Goal: Check status: Check status

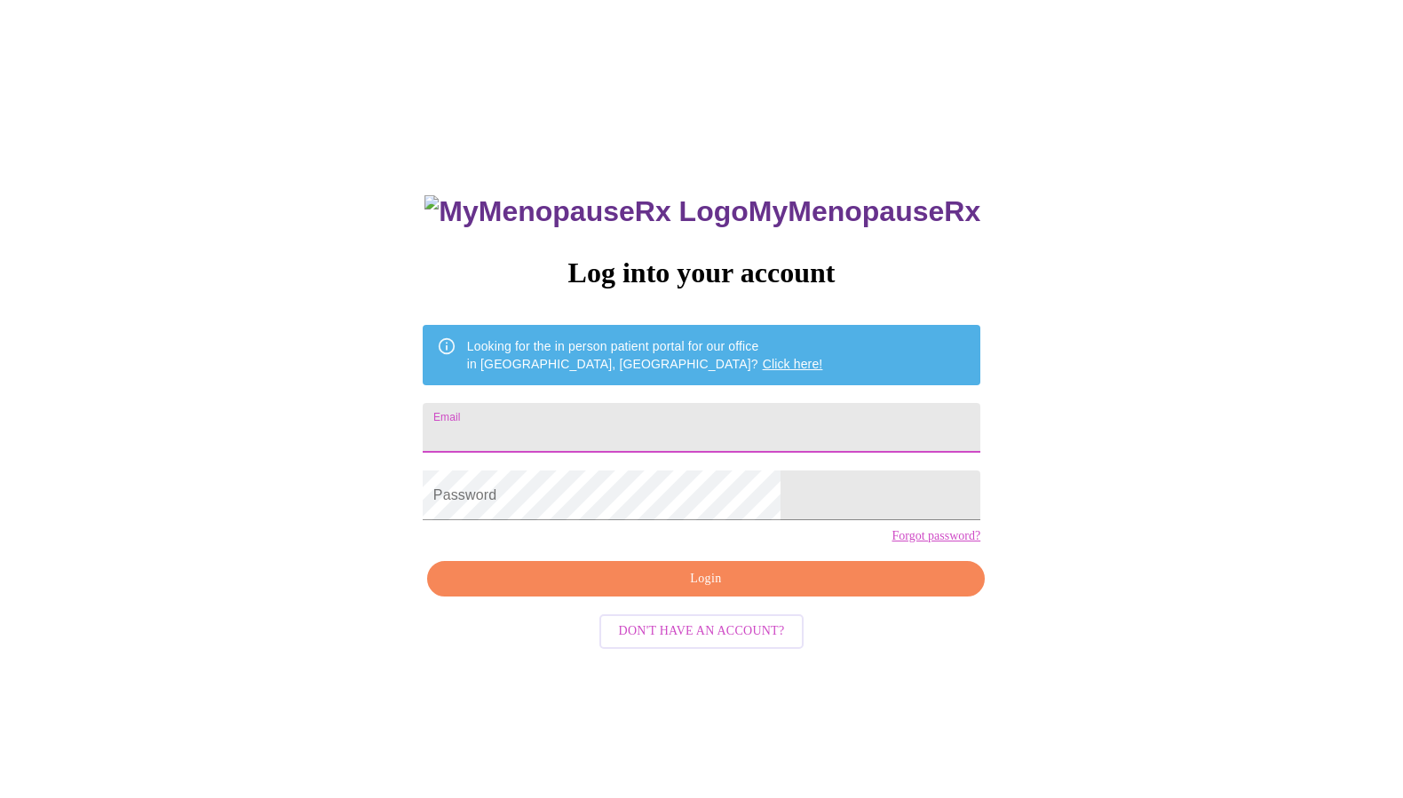
click at [724, 423] on input "Email" at bounding box center [702, 428] width 558 height 50
type input "sarahurbanek@gmail.com"
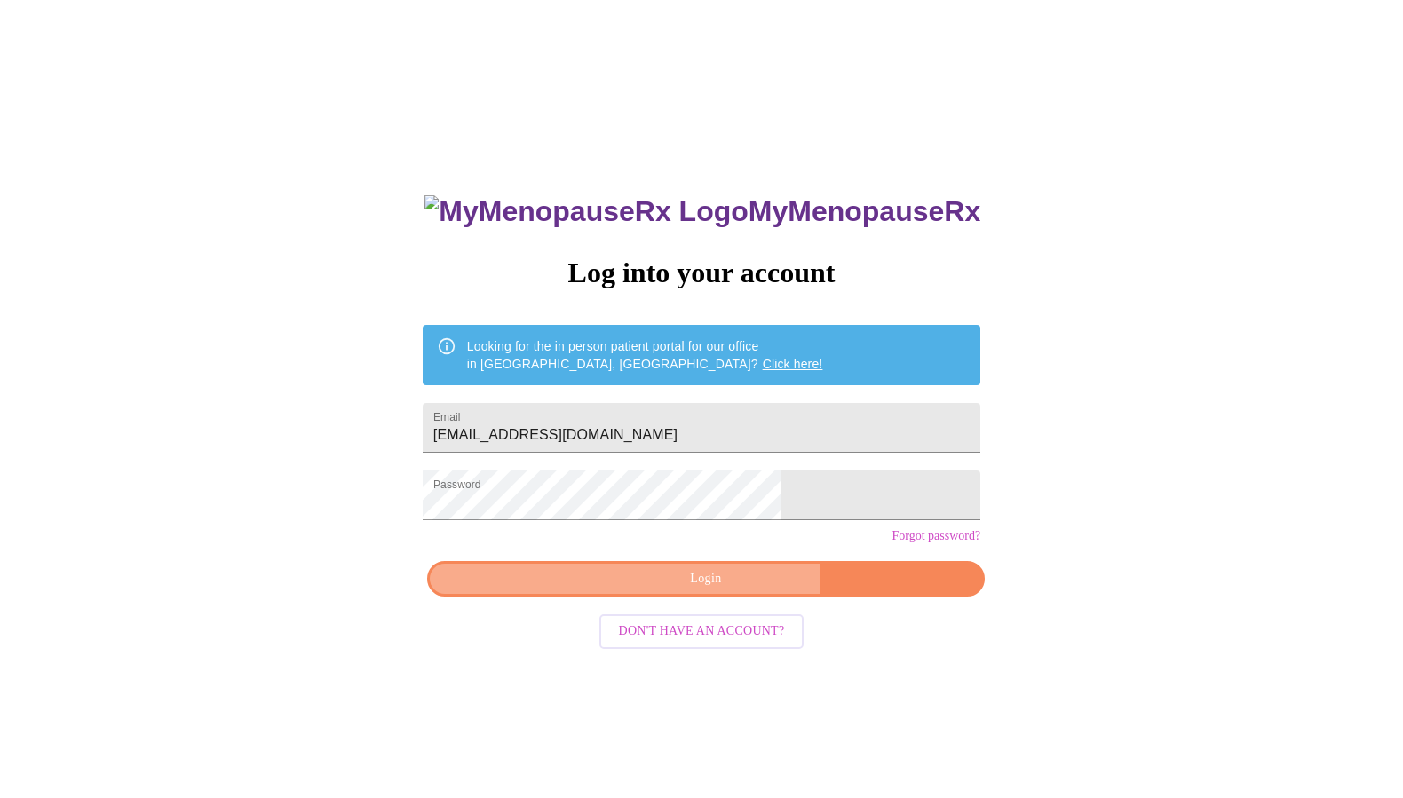
click at [724, 590] on span "Login" at bounding box center [705, 579] width 517 height 22
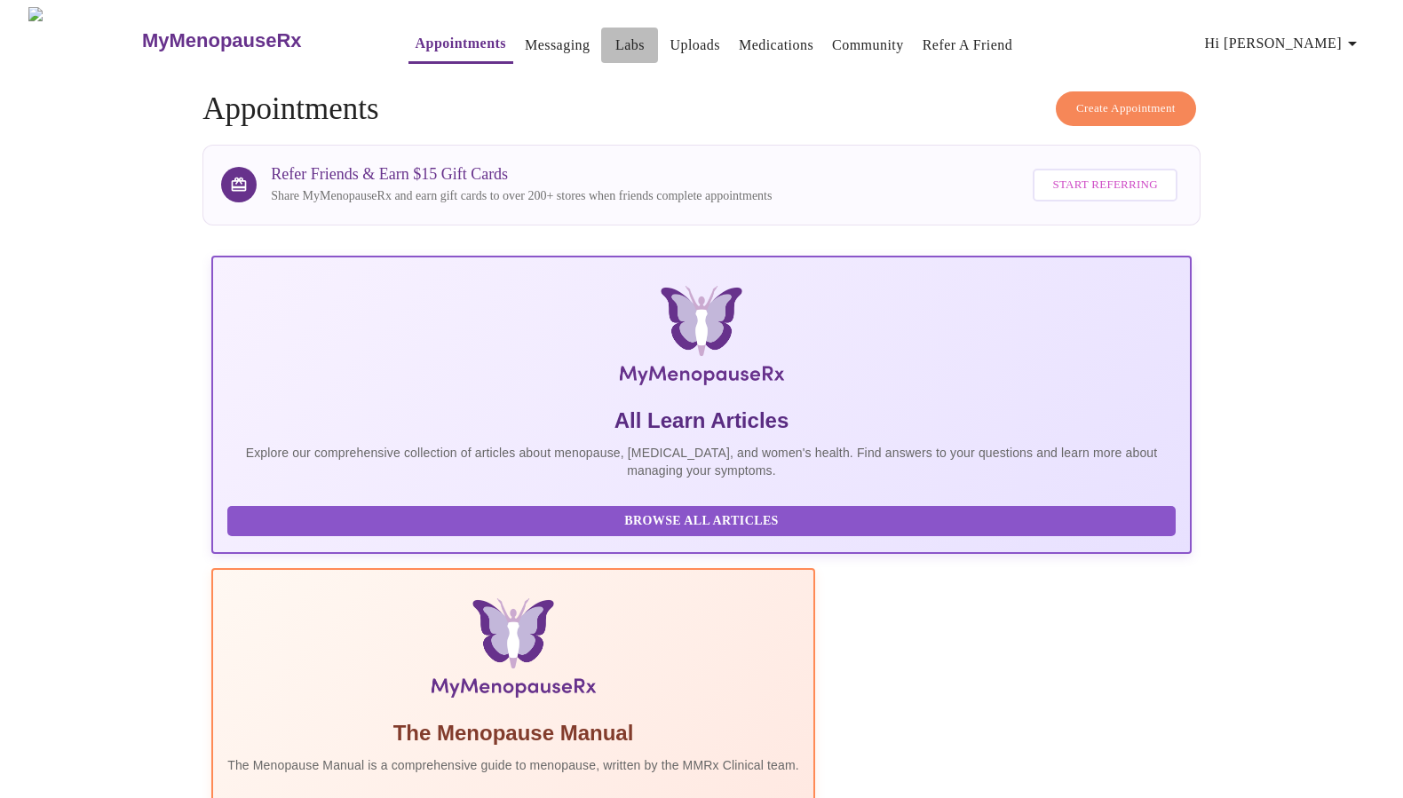
click at [615, 40] on link "Labs" at bounding box center [629, 45] width 29 height 25
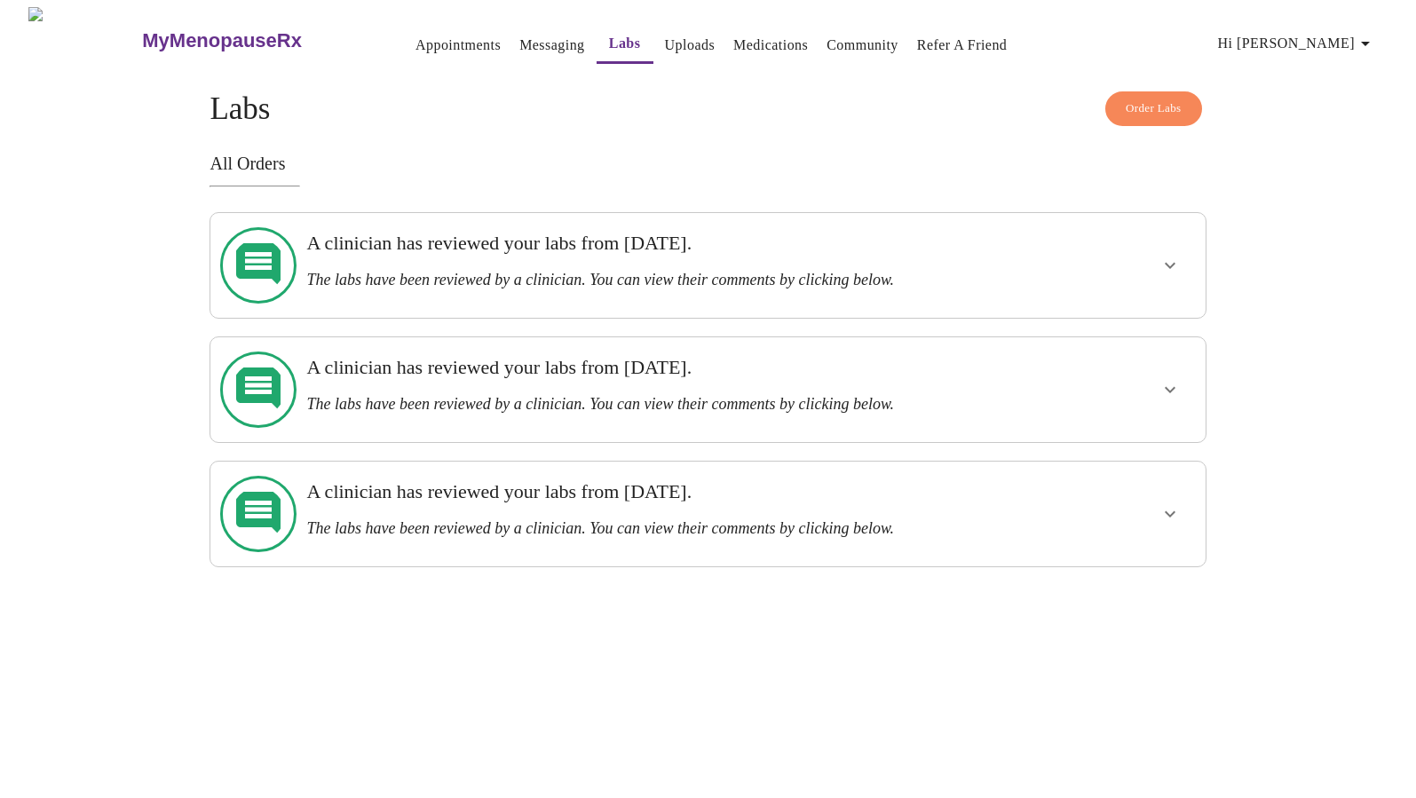
click at [416, 33] on link "Appointments" at bounding box center [458, 45] width 85 height 25
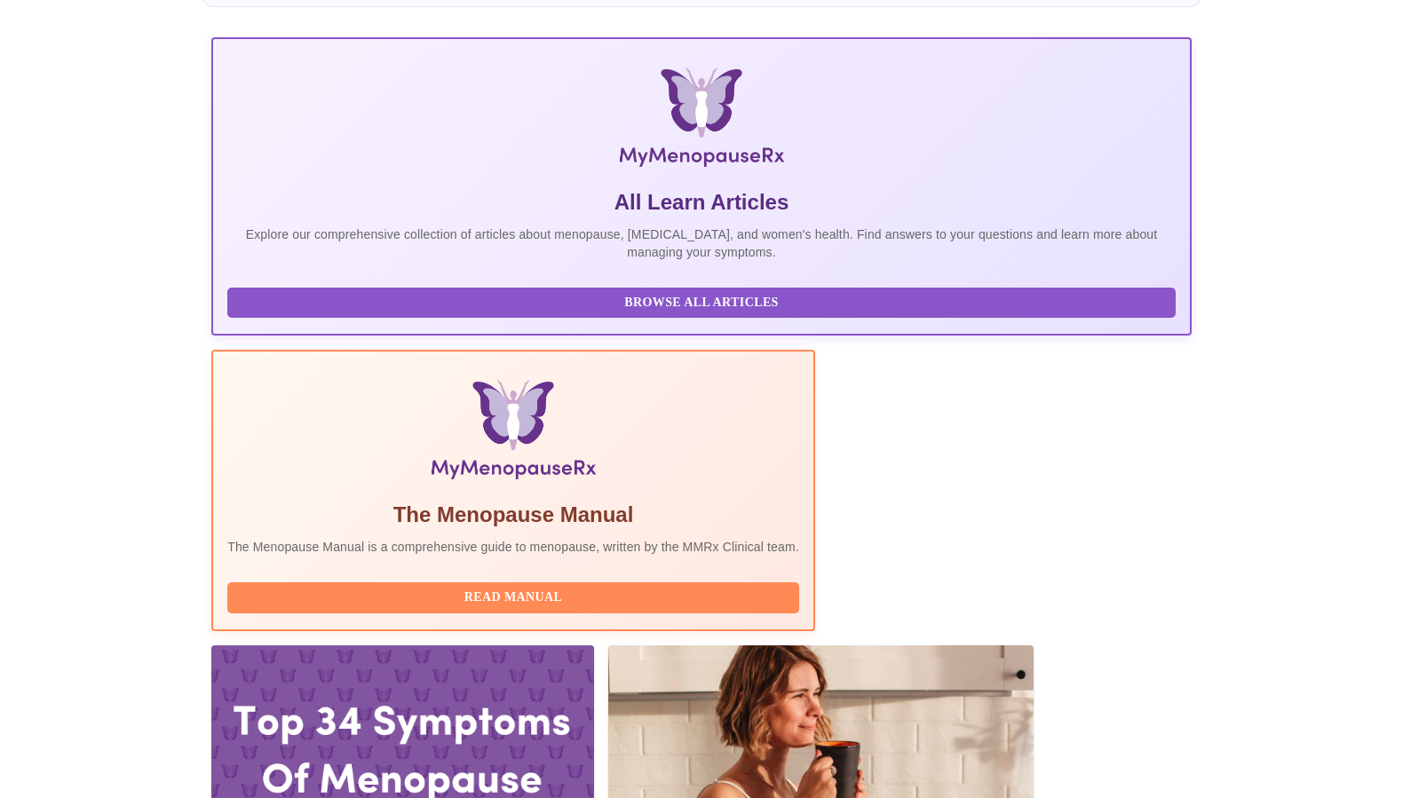
scroll to position [229, 0]
